Goal: Download file/media

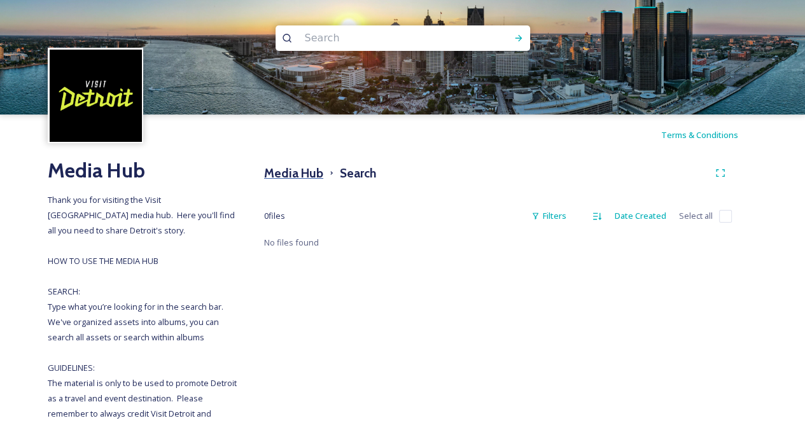
click at [298, 165] on h3 "Media Hub" at bounding box center [293, 173] width 59 height 18
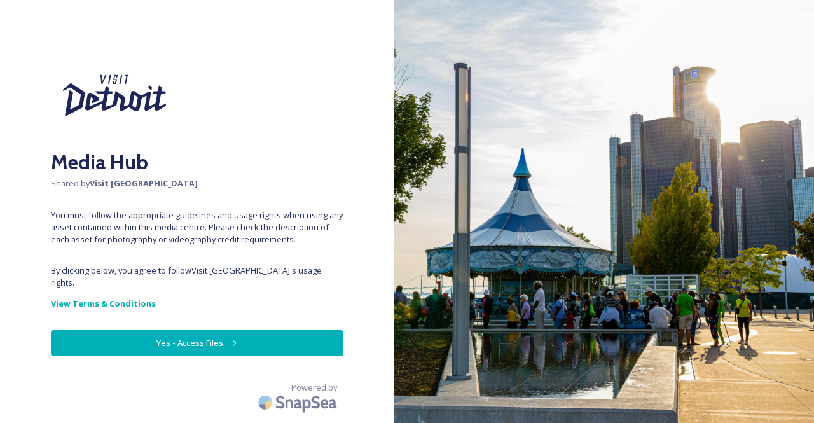
click at [218, 330] on button "Yes - Access Files" at bounding box center [197, 343] width 293 height 26
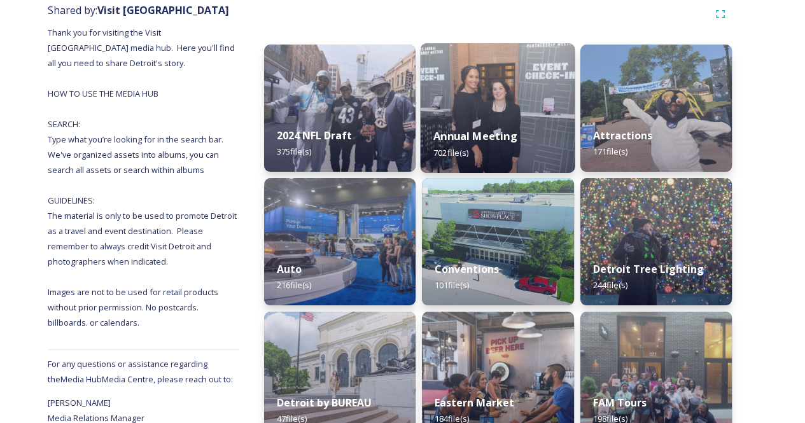
scroll to position [345, 0]
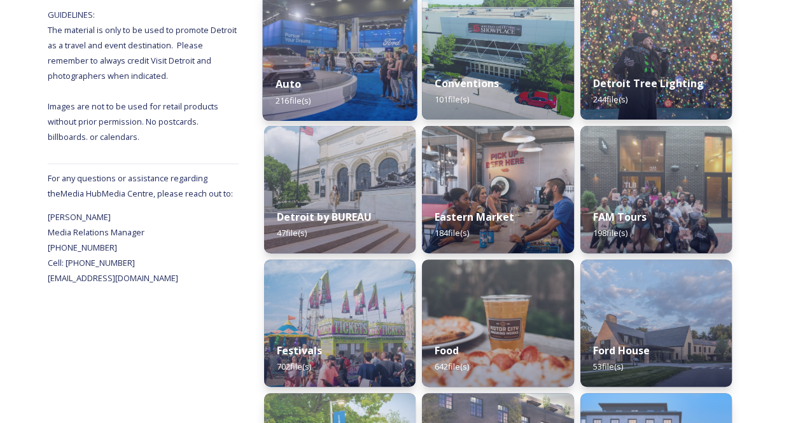
click at [350, 87] on div "Auto 216 file(s)" at bounding box center [340, 92] width 155 height 58
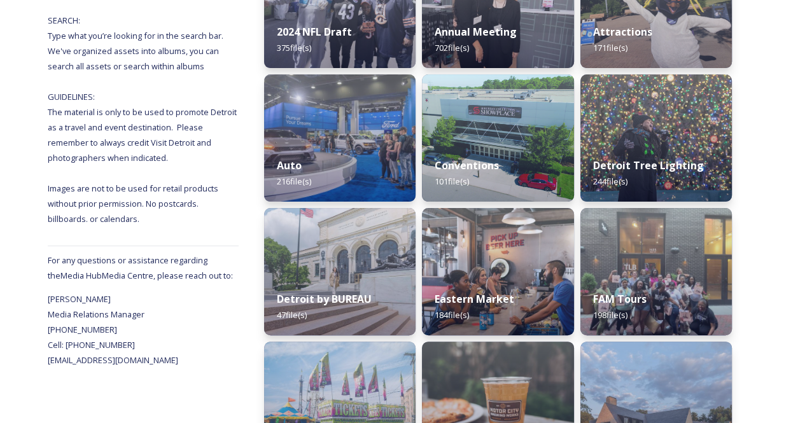
scroll to position [260, 0]
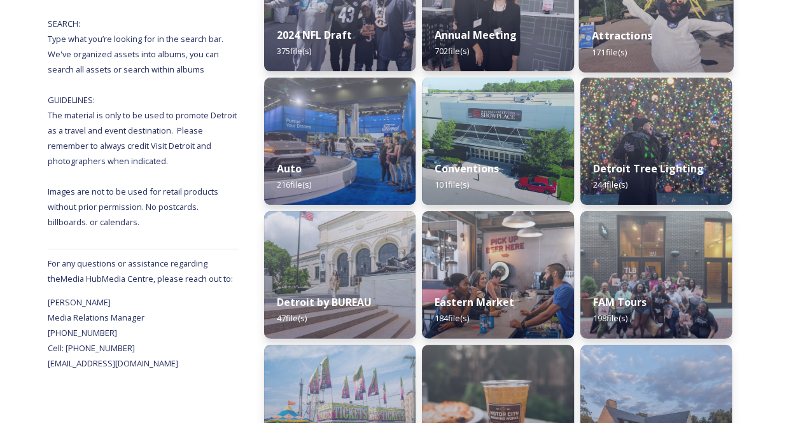
click at [650, 20] on div "Attractions 171 file(s)" at bounding box center [655, 44] width 155 height 58
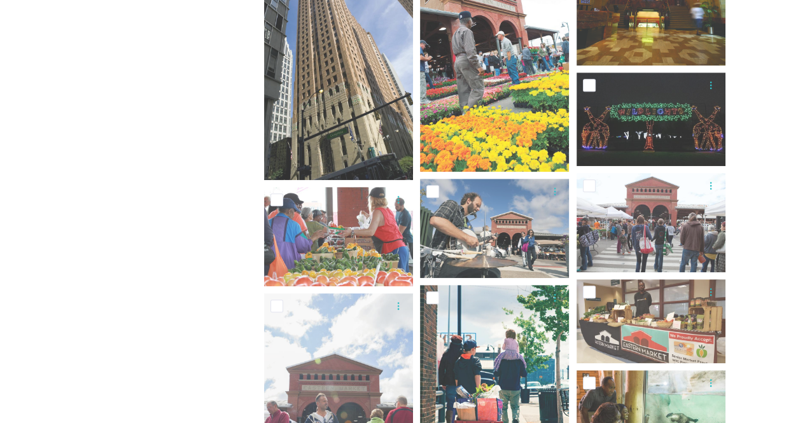
scroll to position [632, 0]
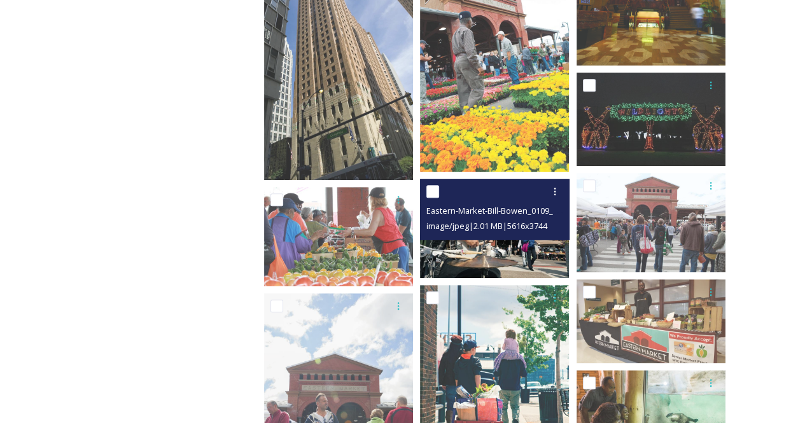
click at [517, 255] on img at bounding box center [494, 228] width 149 height 99
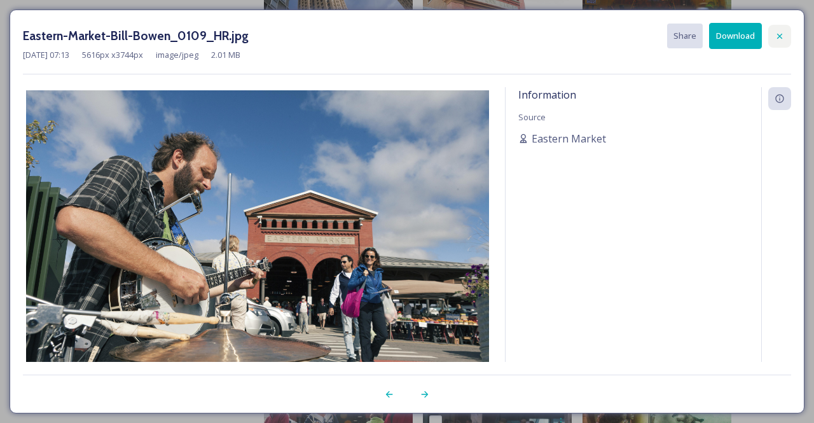
click at [776, 30] on div at bounding box center [779, 36] width 23 height 23
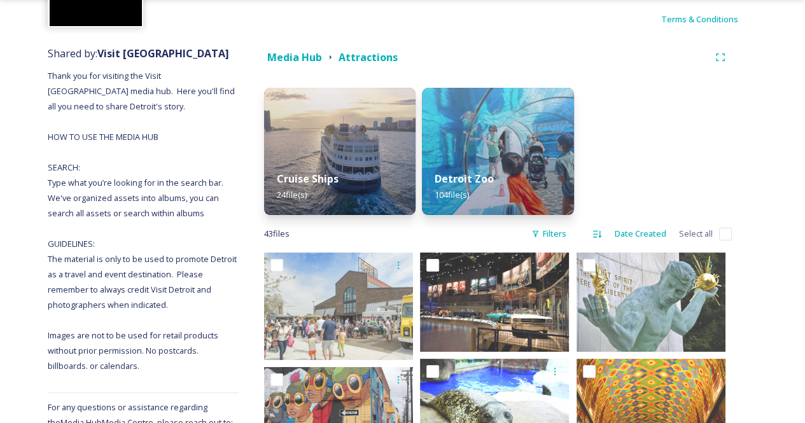
scroll to position [114, 0]
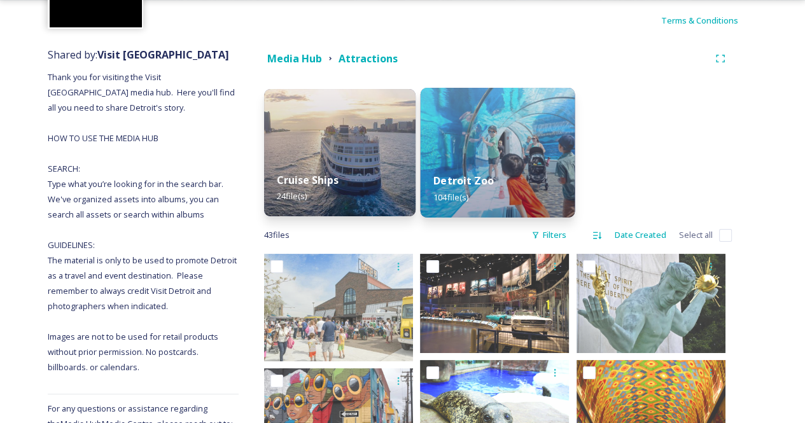
click at [499, 133] on img at bounding box center [497, 153] width 155 height 130
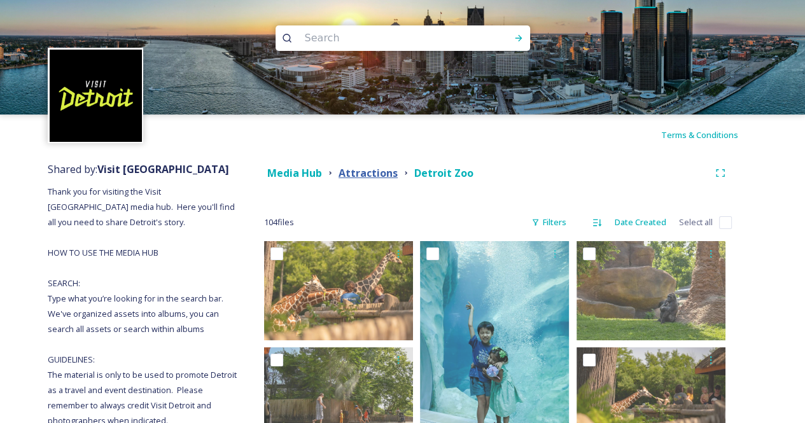
click at [381, 174] on strong "Attractions" at bounding box center [367, 173] width 59 height 14
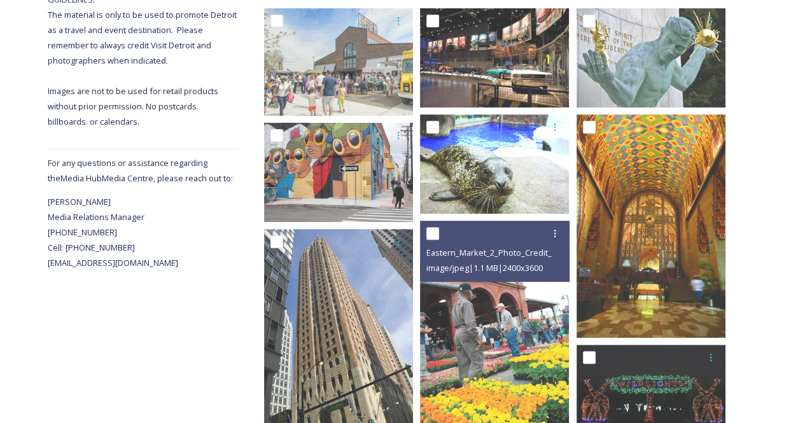
scroll to position [361, 0]
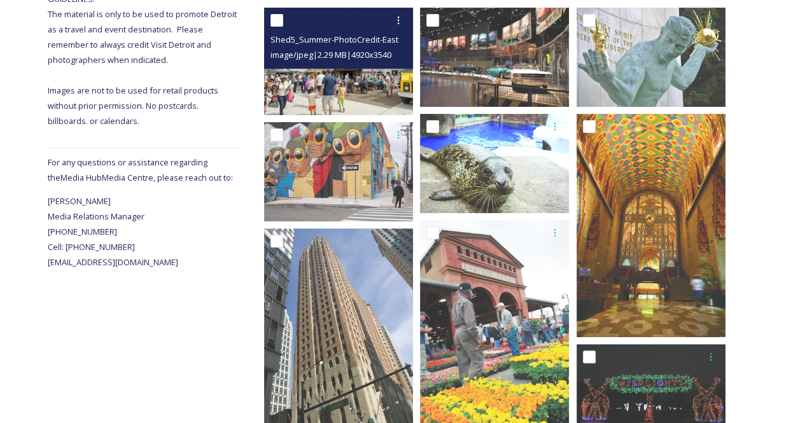
click at [370, 87] on img at bounding box center [338, 61] width 149 height 107
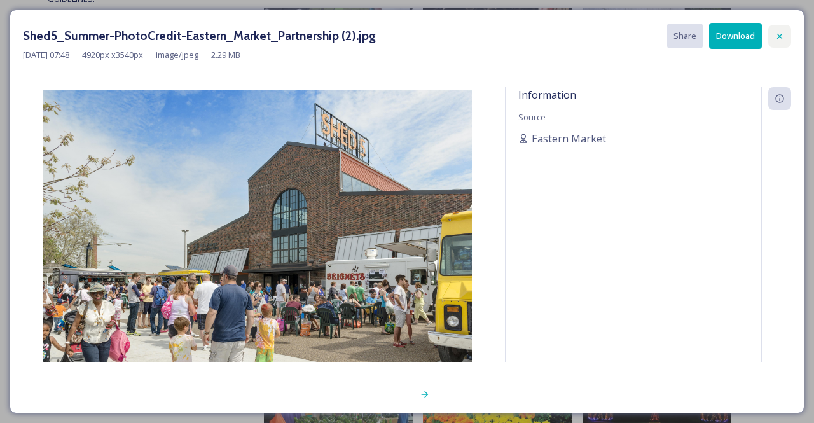
click at [780, 31] on icon at bounding box center [780, 36] width 10 height 10
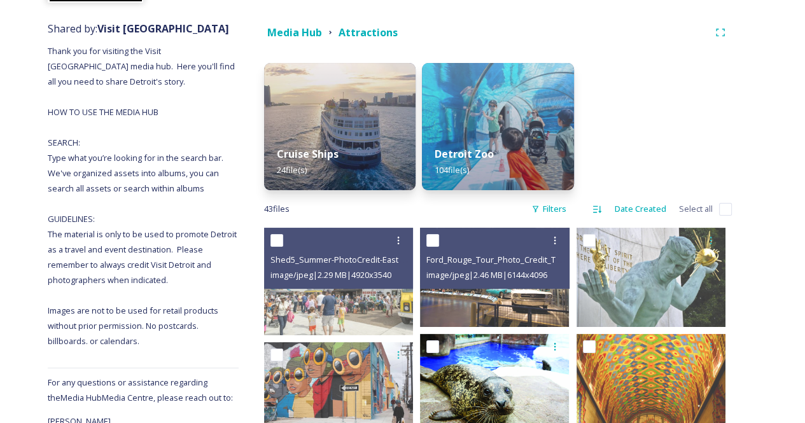
scroll to position [0, 0]
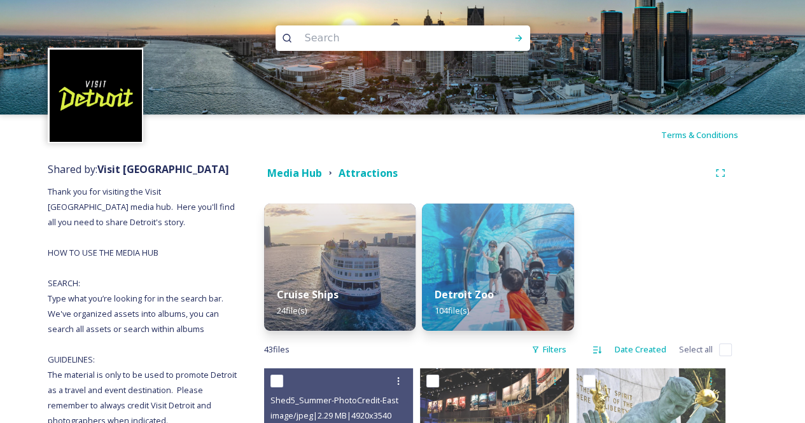
click at [359, 46] on input at bounding box center [385, 38] width 174 height 28
type input "dia"
click at [525, 39] on div "Run Search" at bounding box center [518, 38] width 23 height 23
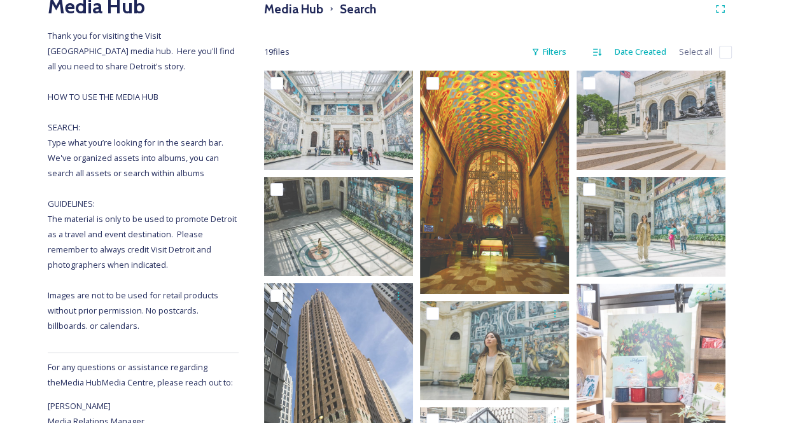
scroll to position [168, 0]
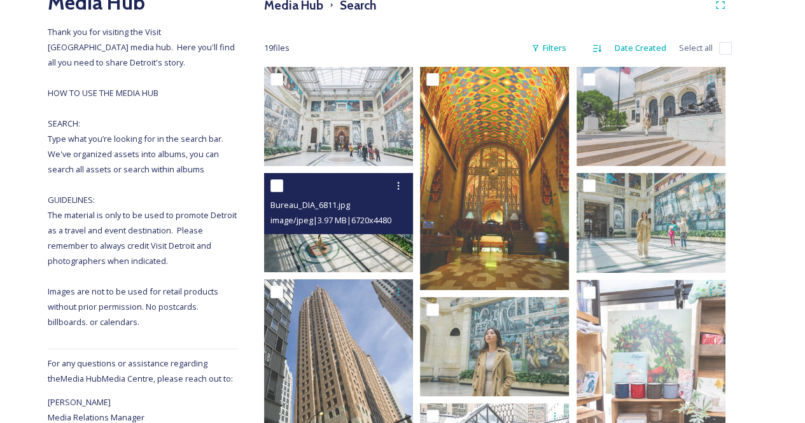
click at [371, 244] on img at bounding box center [338, 222] width 149 height 99
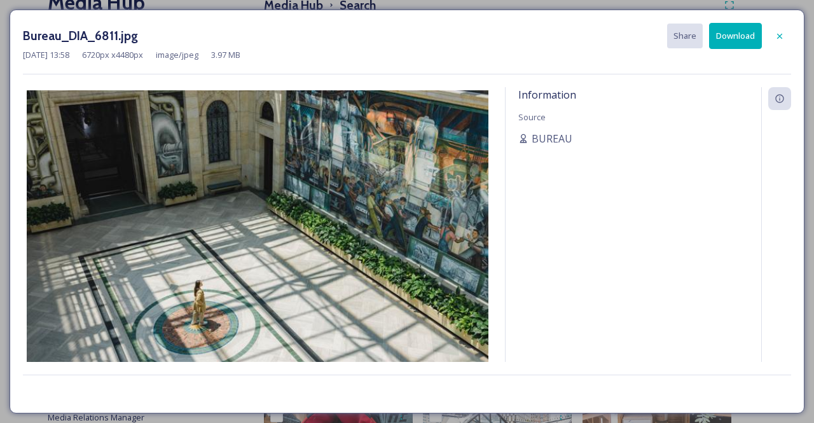
click at [737, 29] on button "Download" at bounding box center [735, 36] width 53 height 26
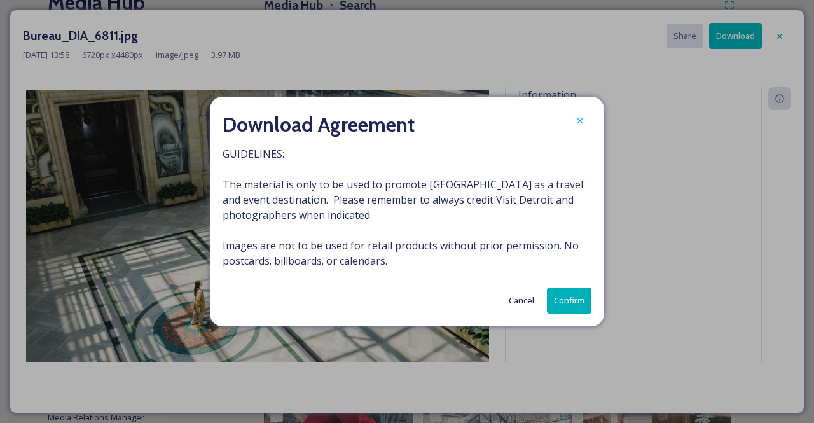
click at [564, 299] on button "Confirm" at bounding box center [569, 301] width 45 height 26
